Goal: Navigation & Orientation: Understand site structure

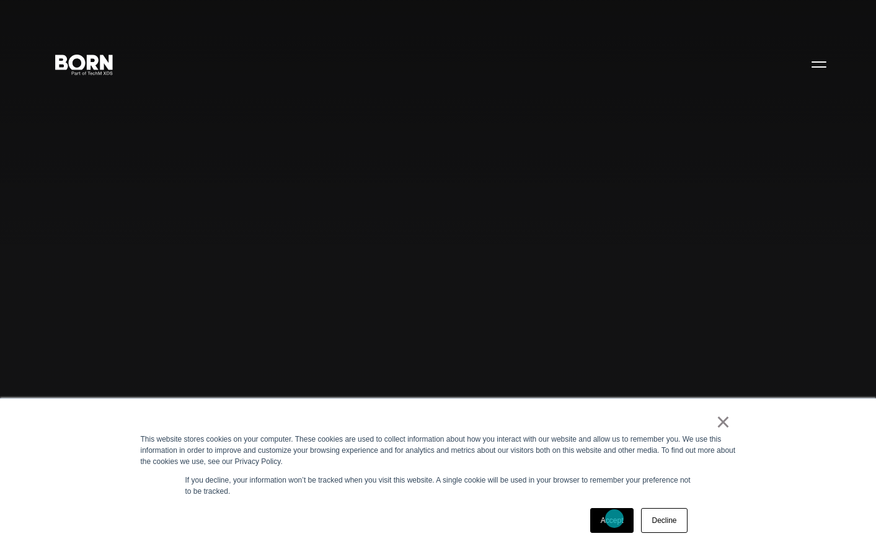
click at [615, 518] on link "Accept" at bounding box center [612, 520] width 44 height 25
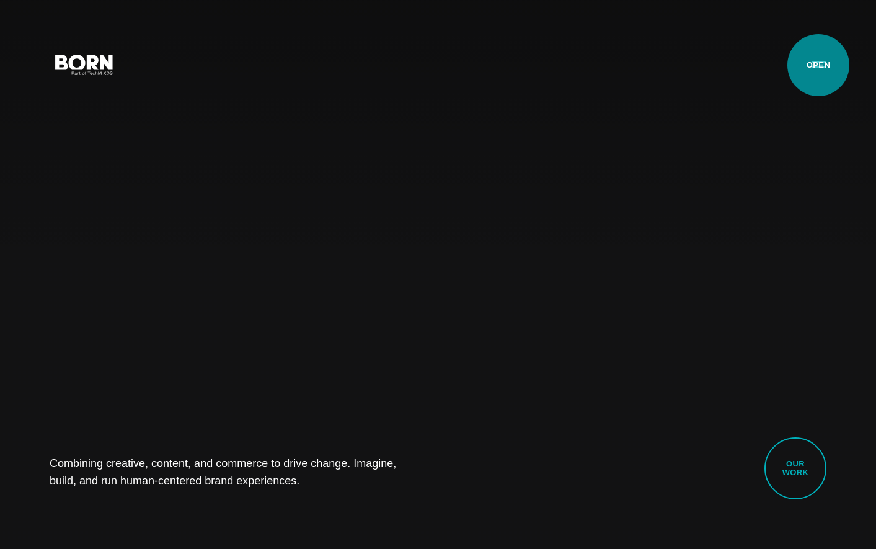
click at [819, 65] on button "Primary Menu" at bounding box center [819, 64] width 30 height 26
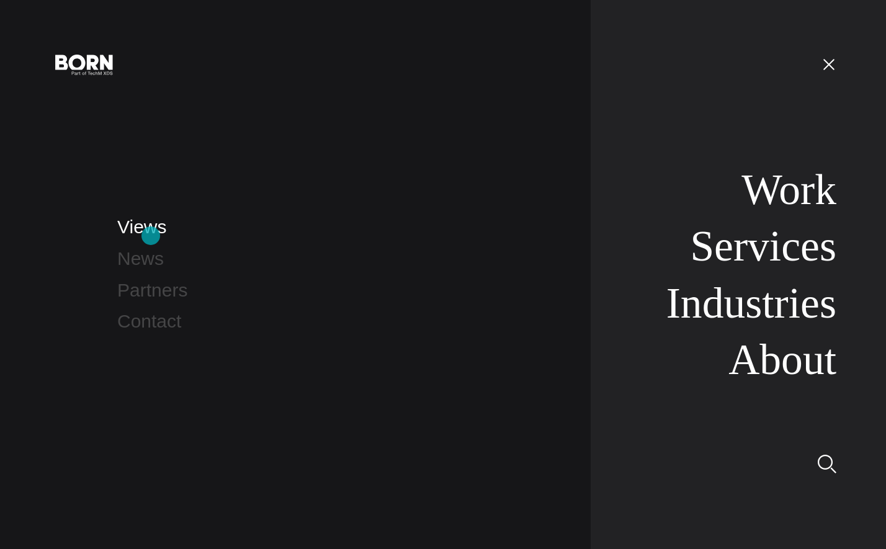
click at [151, 236] on link "Views" at bounding box center [141, 226] width 49 height 20
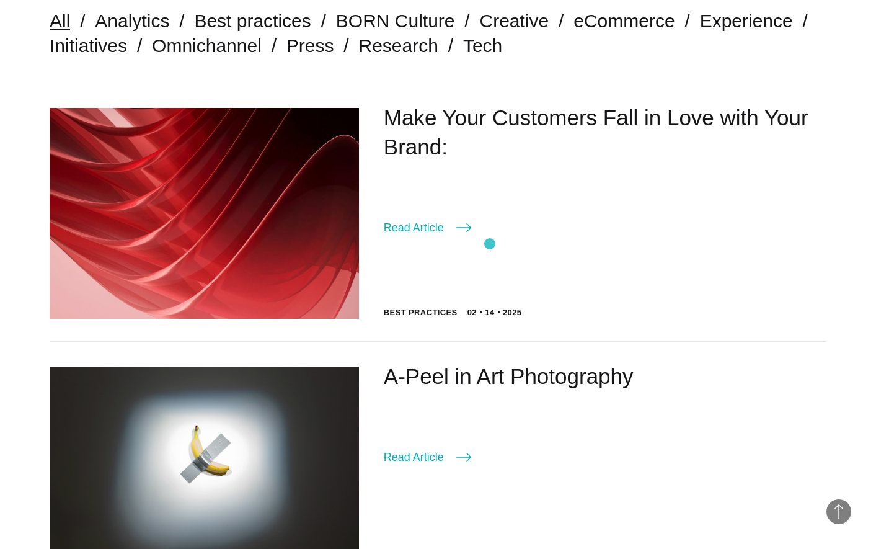
scroll to position [62, 0]
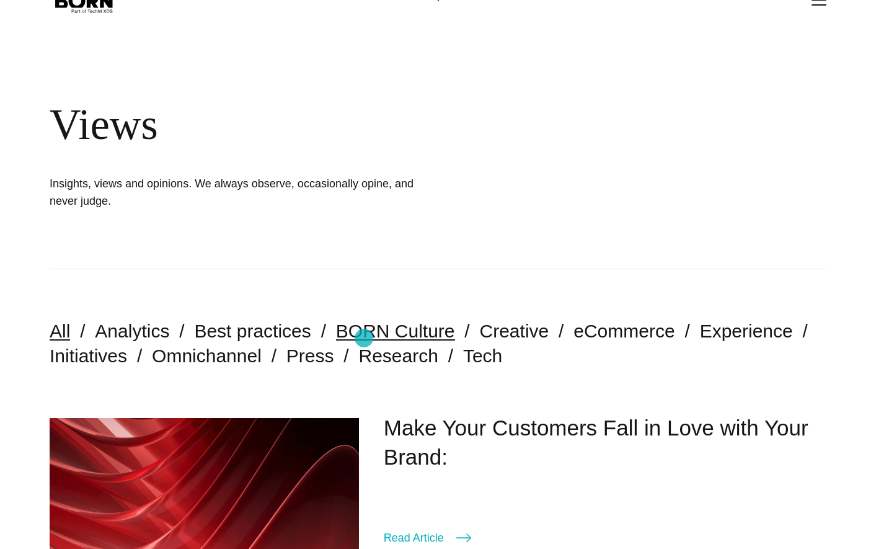
click at [364, 338] on link "BORN Culture" at bounding box center [395, 331] width 119 height 20
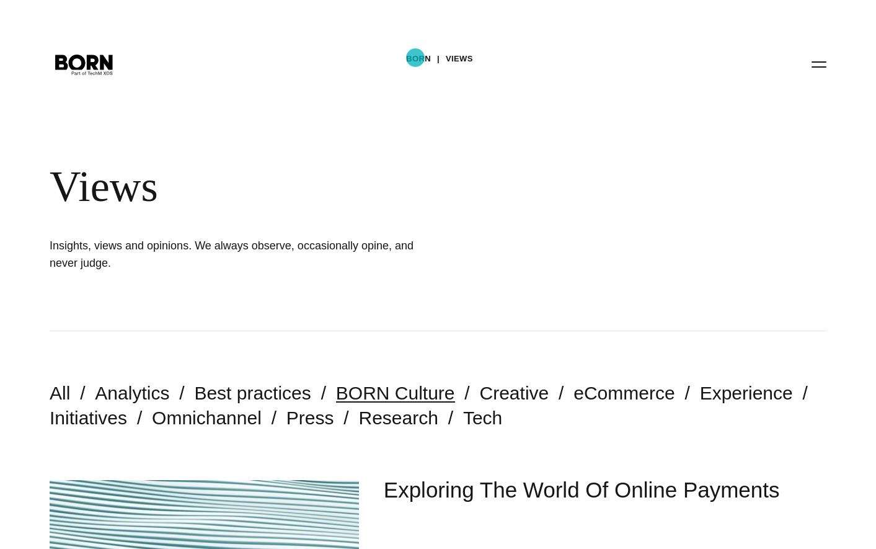
click at [416, 58] on link "BORN" at bounding box center [418, 59] width 25 height 19
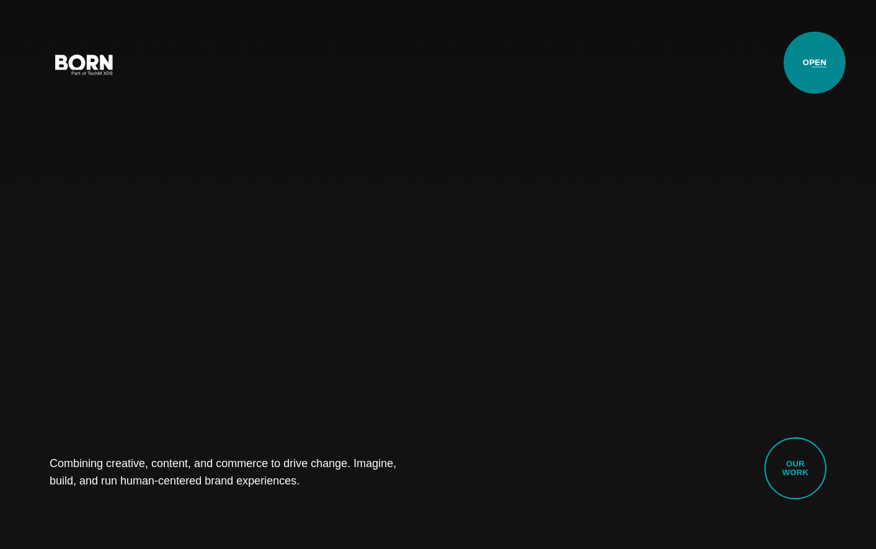
click at [815, 63] on button "Primary Menu" at bounding box center [819, 64] width 30 height 26
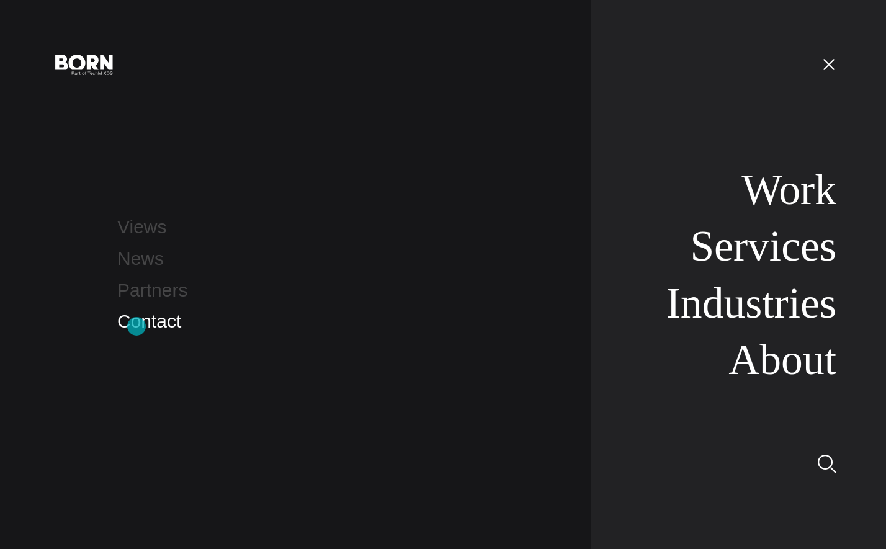
click at [136, 326] on link "Contact" at bounding box center [149, 321] width 64 height 20
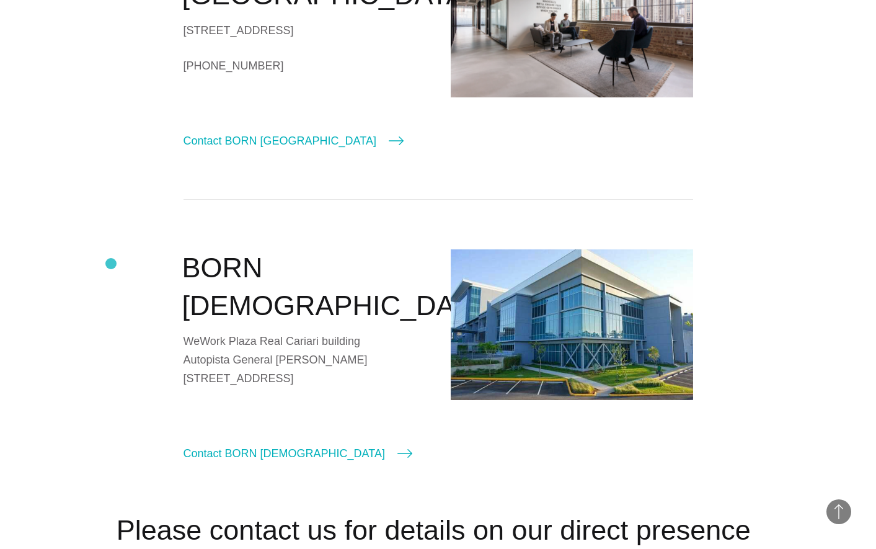
scroll to position [1675, 0]
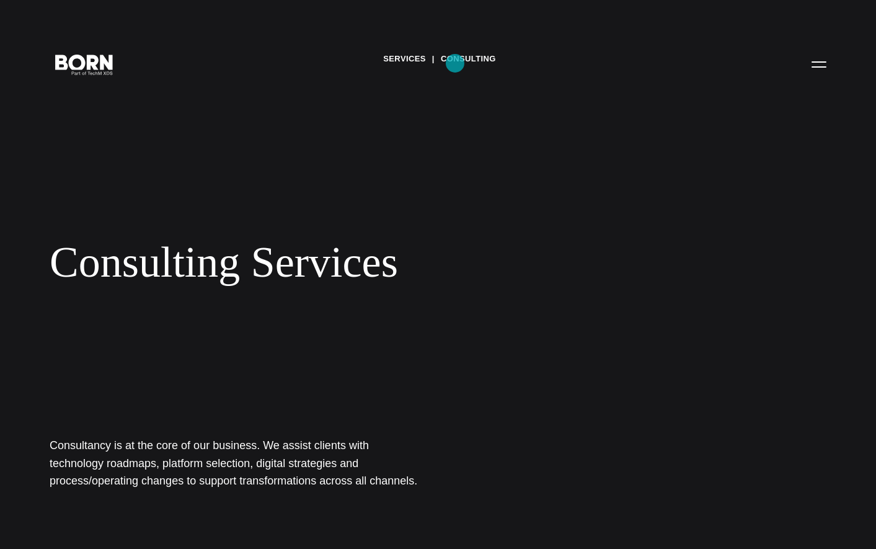
click at [455, 63] on link "Consulting" at bounding box center [468, 59] width 55 height 19
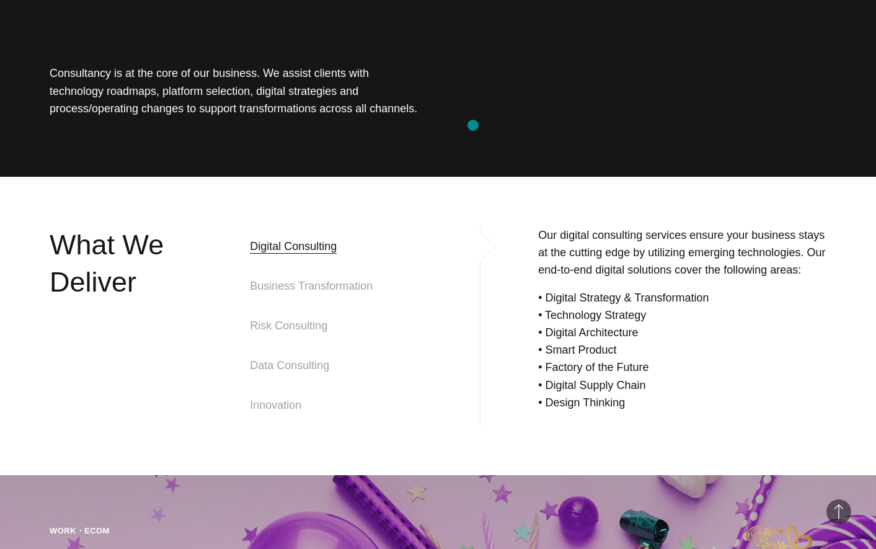
scroll to position [620, 0]
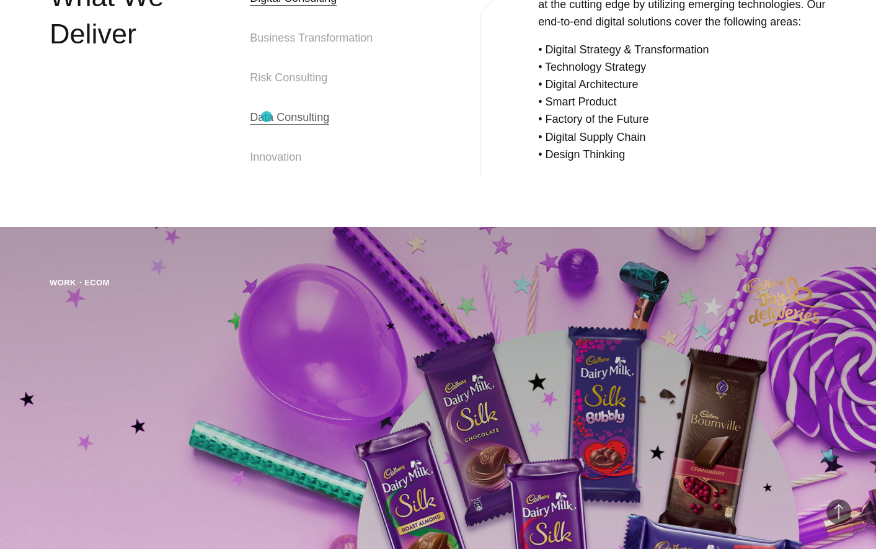
click at [267, 117] on span "Data Consulting" at bounding box center [289, 117] width 79 height 15
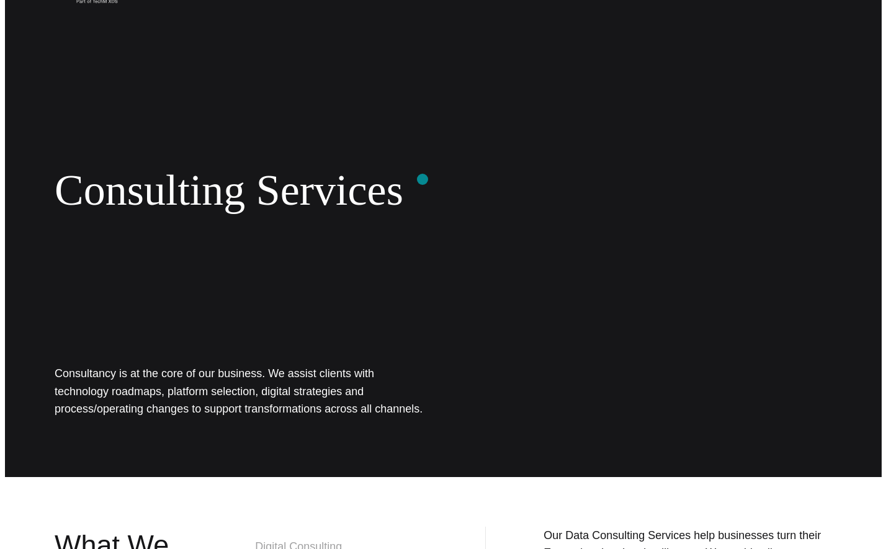
scroll to position [0, 0]
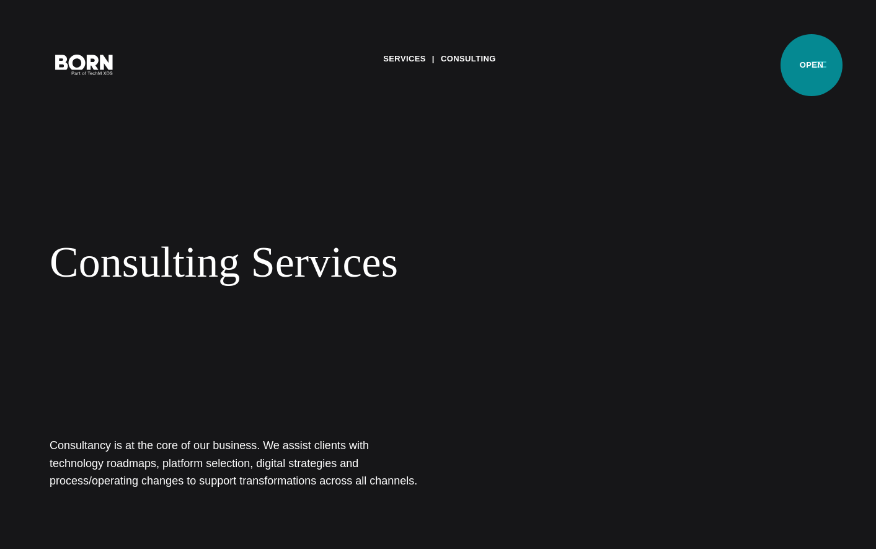
click at [812, 65] on button "Primary Menu" at bounding box center [819, 64] width 30 height 26
